Goal: Transaction & Acquisition: Purchase product/service

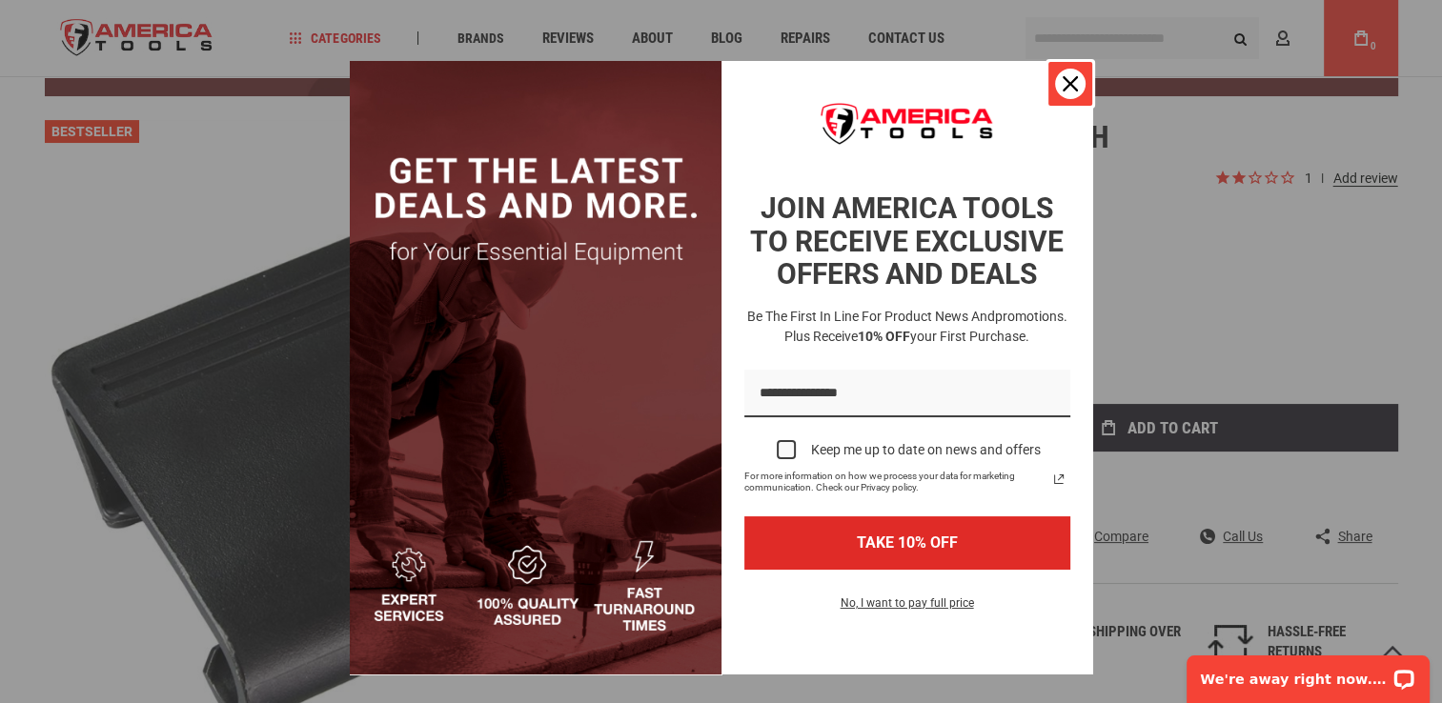
click at [1069, 93] on div "Close" at bounding box center [1070, 84] width 31 height 31
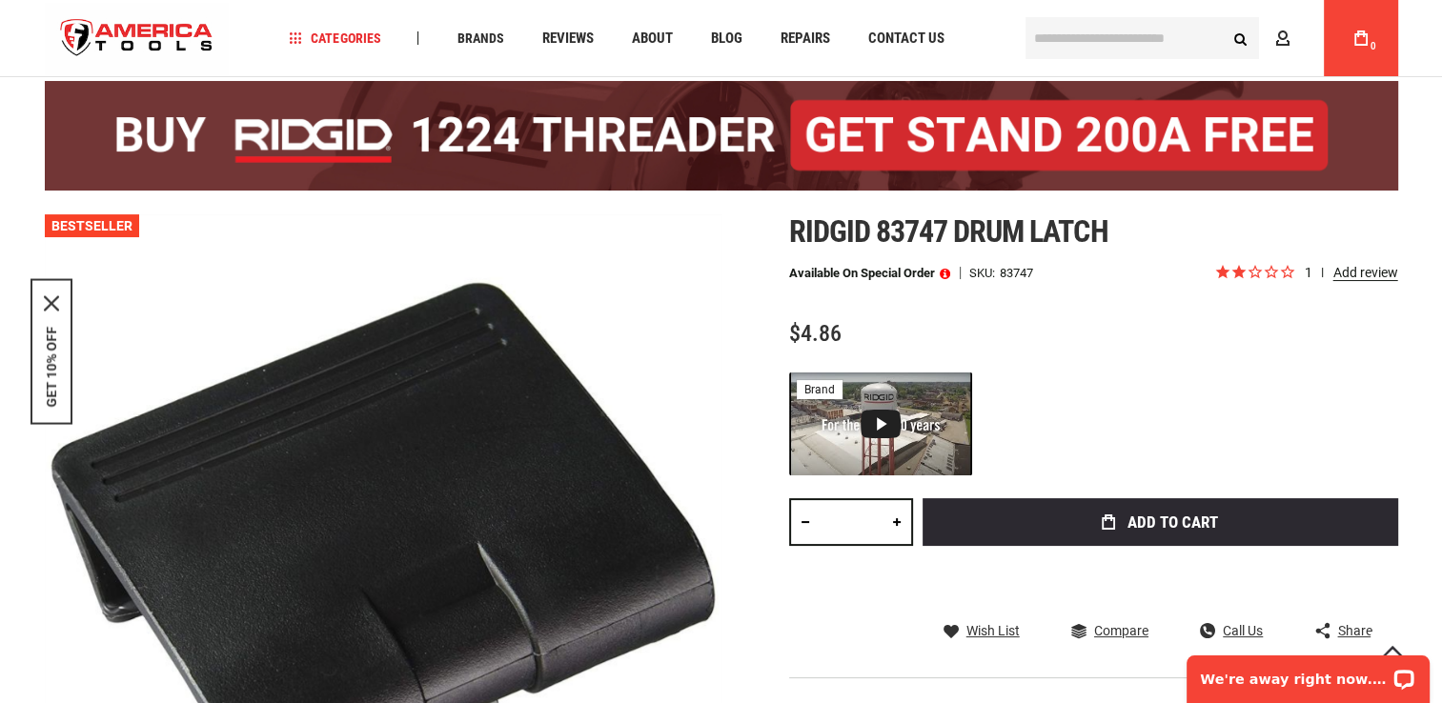
scroll to position [112, 0]
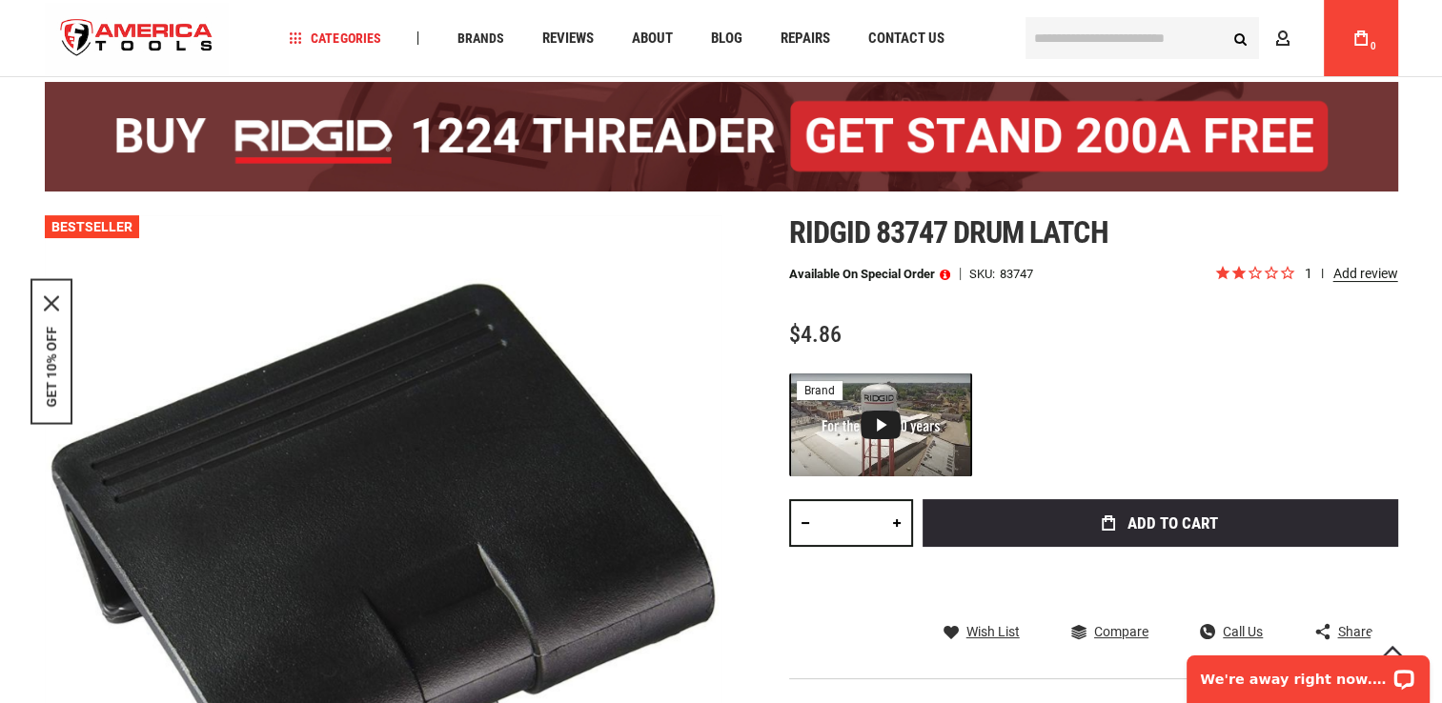
click at [896, 521] on link at bounding box center [897, 523] width 32 height 48
click at [896, 522] on link at bounding box center [897, 523] width 32 height 48
click at [892, 522] on link at bounding box center [897, 523] width 32 height 48
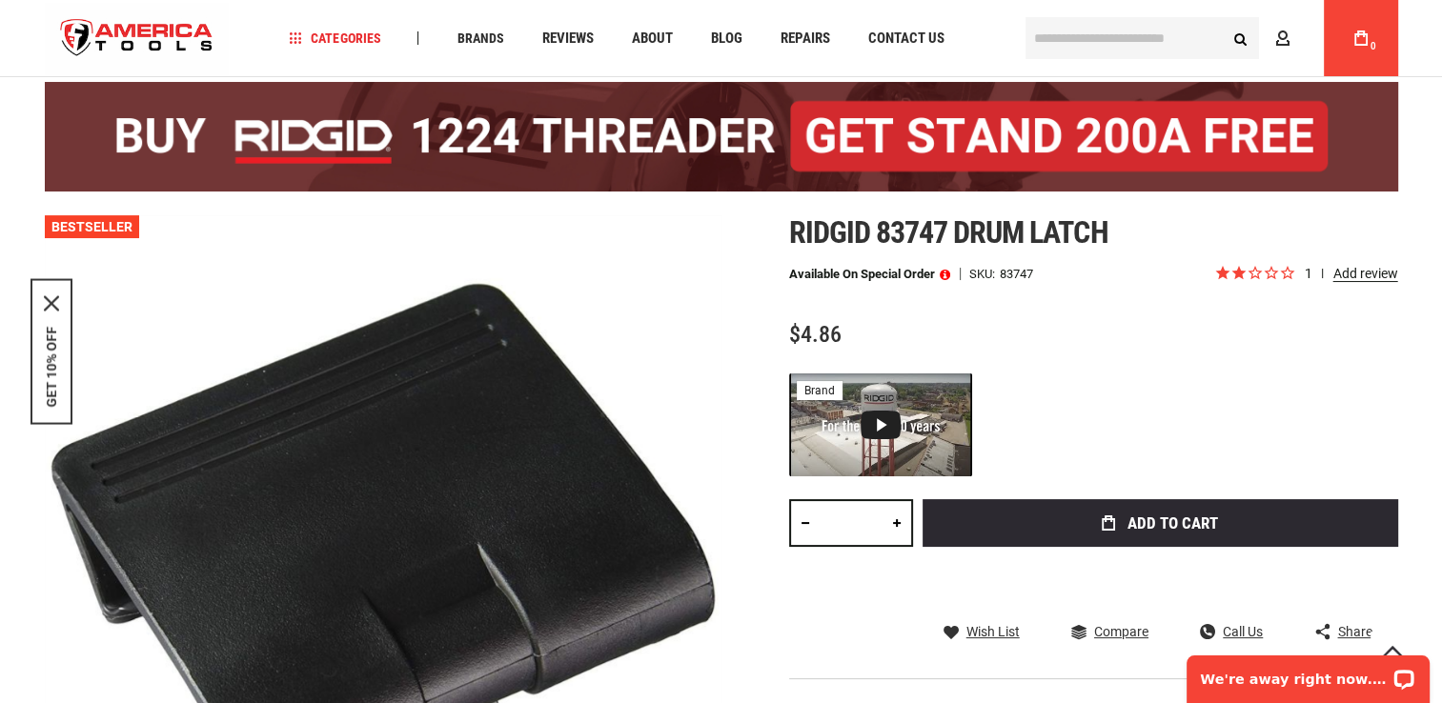
click at [890, 521] on link at bounding box center [897, 523] width 32 height 48
type input "*"
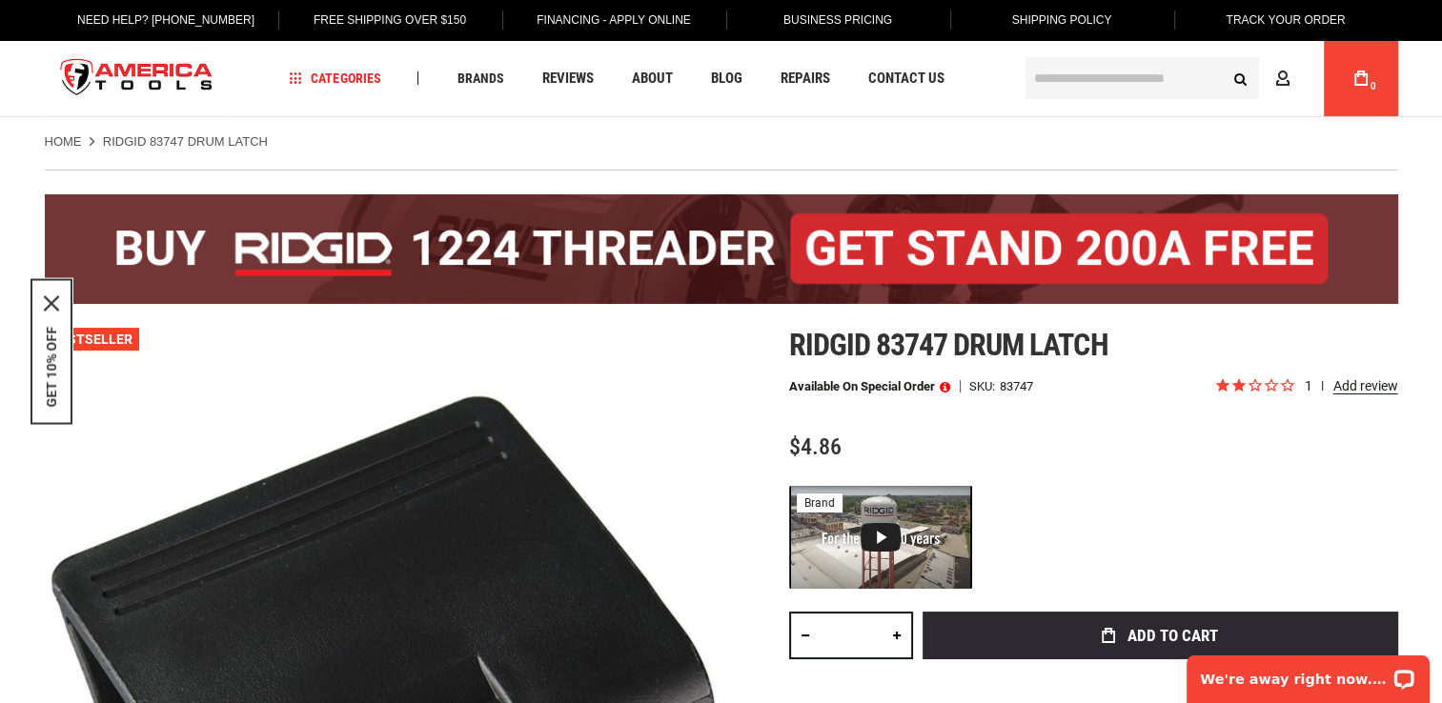
scroll to position [0, 0]
